Goal: Transaction & Acquisition: Purchase product/service

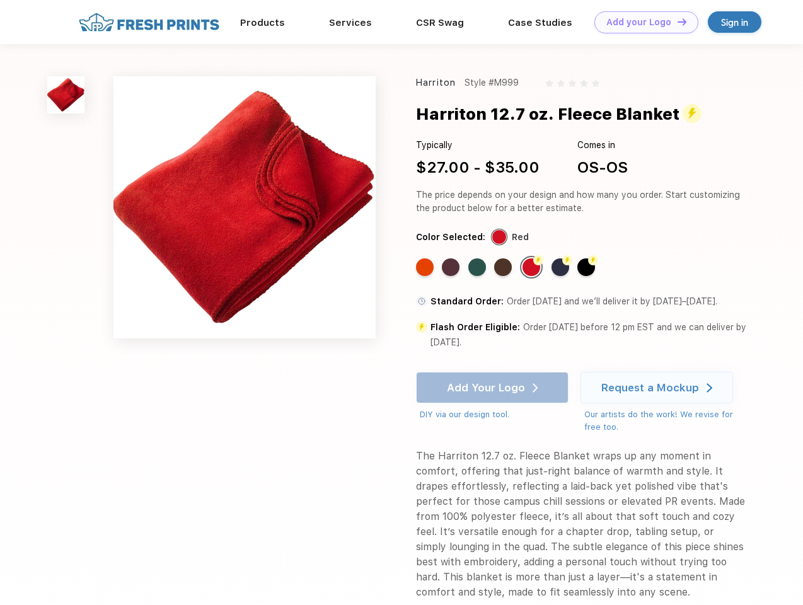
click at [642, 22] on link "Add your Logo Design Tool" at bounding box center [646, 22] width 104 height 22
click at [0, 0] on div "Design Tool" at bounding box center [0, 0] width 0 height 0
click at [676, 21] on link "Add your Logo Design Tool" at bounding box center [646, 22] width 104 height 22
click at [66, 95] on img at bounding box center [65, 94] width 37 height 37
click at [426, 267] on div "Standard Color" at bounding box center [425, 267] width 18 height 18
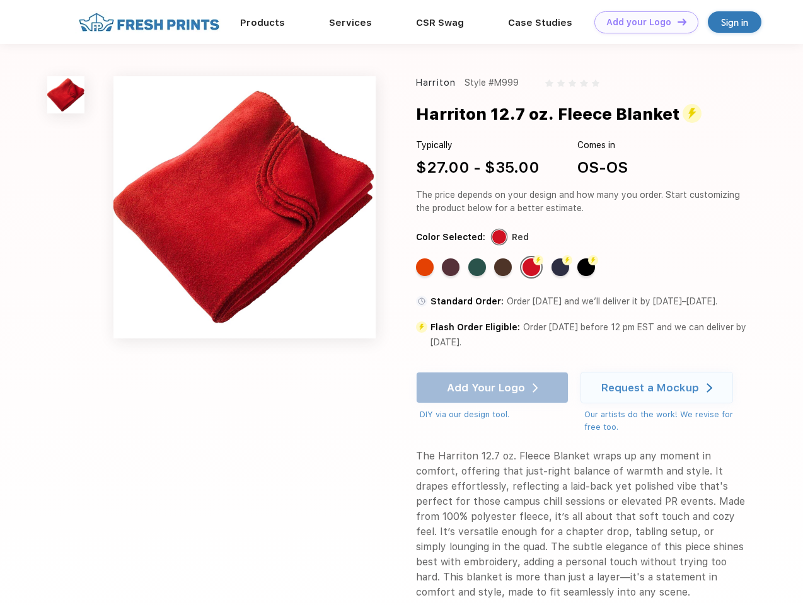
click at [452, 267] on div "Standard Color" at bounding box center [451, 267] width 18 height 18
click at [478, 267] on div "Standard Color" at bounding box center [477, 267] width 18 height 18
click at [504, 267] on div "Standard Color" at bounding box center [503, 267] width 18 height 18
click at [533, 267] on div "Flash Color" at bounding box center [531, 267] width 18 height 18
click at [562, 267] on div "Flash Color" at bounding box center [560, 267] width 18 height 18
